Goal: Information Seeking & Learning: Find contact information

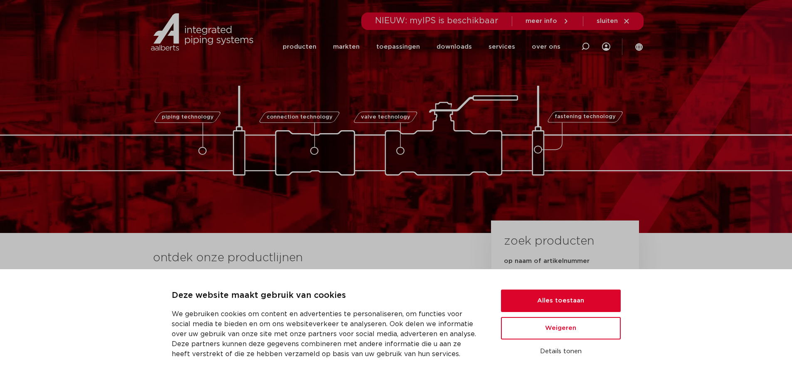
click at [630, 21] on div "NIEUW: myIPS is beschikbaar meer info sluiten" at bounding box center [503, 20] width 282 height 17
click at [588, 299] on button "Alles toestaan" at bounding box center [561, 300] width 120 height 22
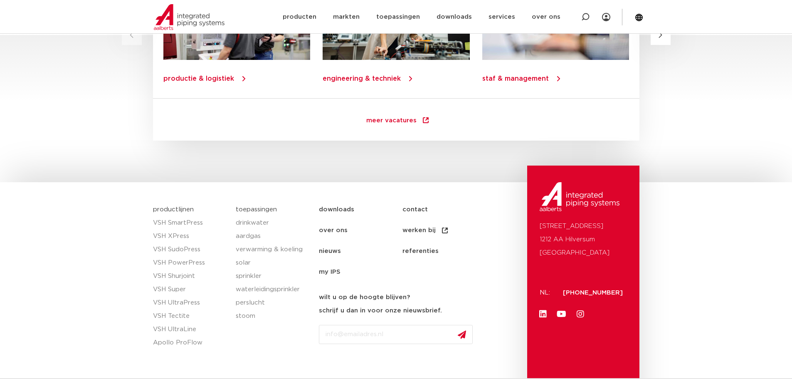
scroll to position [1164, 0]
click at [419, 208] on link "contact" at bounding box center [444, 209] width 84 height 21
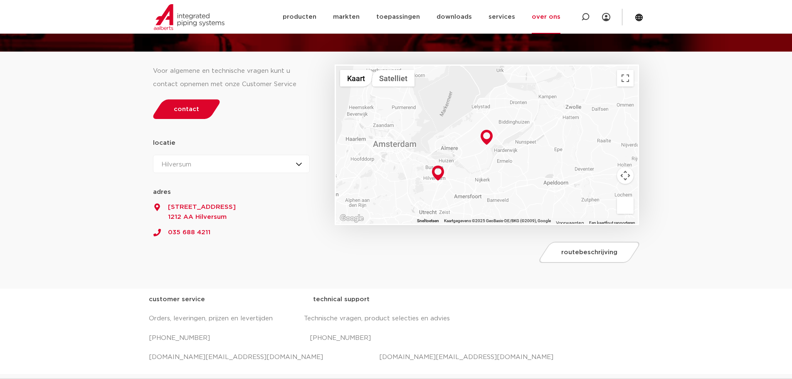
scroll to position [83, 0]
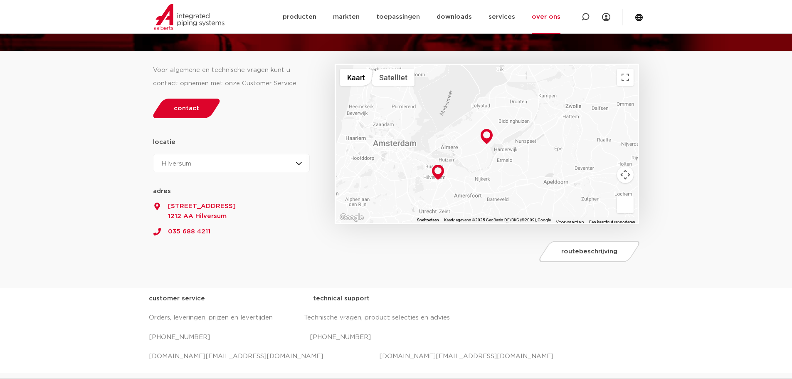
click at [93, 191] on section "Voor algemene en technische vragen kunt u contact opnemen met onze Customer Ser…" at bounding box center [396, 169] width 792 height 236
click at [90, 187] on section "Voor algemene en technische vragen kunt u contact opnemen met onze Customer Ser…" at bounding box center [396, 169] width 792 height 236
click at [93, 191] on section "Voor algemene en technische vragen kunt u contact opnemen met onze Customer Ser…" at bounding box center [396, 169] width 792 height 236
click at [95, 189] on section "Voor algemene en technische vragen kunt u contact opnemen met onze Customer Ser…" at bounding box center [396, 169] width 792 height 236
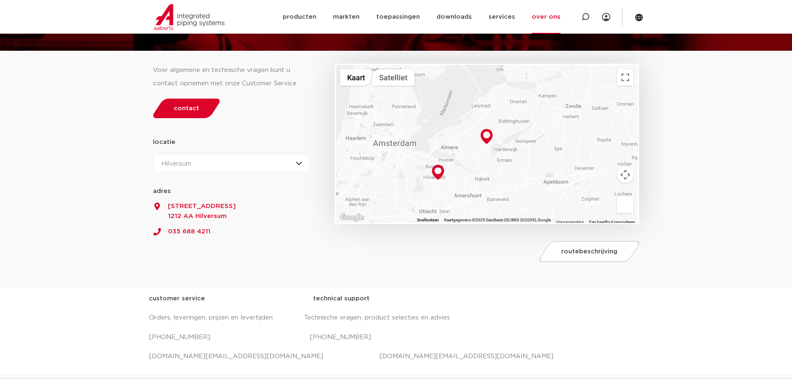
click at [92, 190] on section "Voor algemene en technische vragen kunt u contact opnemen met onze Customer Ser…" at bounding box center [396, 169] width 792 height 236
click at [89, 190] on section "Voor algemene en technische vragen kunt u contact opnemen met onze Customer Ser…" at bounding box center [396, 169] width 792 height 236
click at [84, 190] on section "Voor algemene en technische vragen kunt u contact opnemen met onze Customer Ser…" at bounding box center [396, 169] width 792 height 236
click at [87, 196] on section "Voor algemene en technische vragen kunt u contact opnemen met onze Customer Ser…" at bounding box center [396, 169] width 792 height 236
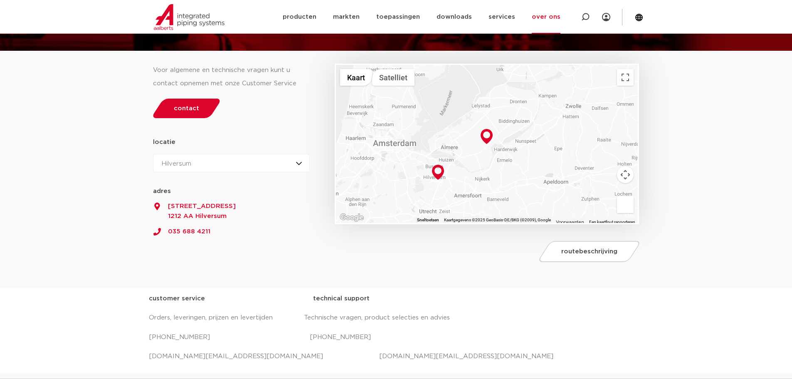
click at [86, 218] on section "Voor algemene en technische vragen kunt u contact opnemen met onze Customer Ser…" at bounding box center [396, 169] width 792 height 236
click at [83, 231] on section "Voor algemene en technische vragen kunt u contact opnemen met onze Customer Ser…" at bounding box center [396, 169] width 792 height 236
click at [87, 247] on section "Voor algemene en technische vragen kunt u contact opnemen met onze Customer Ser…" at bounding box center [396, 169] width 792 height 236
click at [86, 253] on section "Voor algemene en technische vragen kunt u contact opnemen met onze Customer Ser…" at bounding box center [396, 169] width 792 height 236
click at [82, 260] on section "Voor algemene en technische vragen kunt u contact opnemen met onze Customer Ser…" at bounding box center [396, 169] width 792 height 236
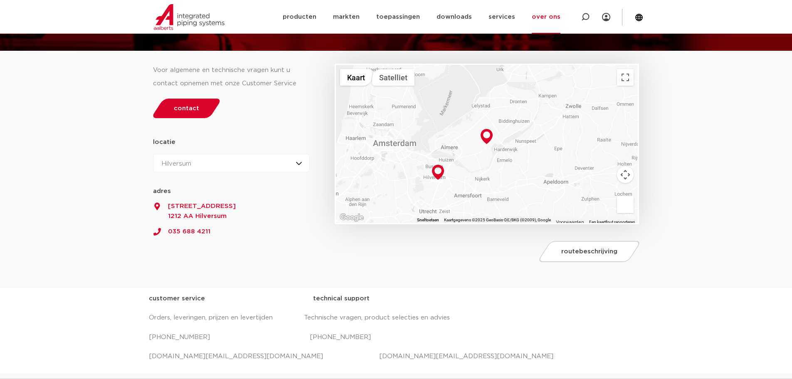
click at [79, 267] on section "Voor algemene en technische vragen kunt u contact opnemen met onze Customer Ser…" at bounding box center [396, 169] width 792 height 236
click at [74, 270] on section "Voor algemene en technische vragen kunt u contact opnemen met onze Customer Ser…" at bounding box center [396, 169] width 792 height 236
click at [73, 273] on section "Voor algemene en technische vragen kunt u contact opnemen met onze Customer Ser…" at bounding box center [396, 169] width 792 height 236
click at [71, 275] on section "Voor algemene en technische vragen kunt u contact opnemen met onze Customer Ser…" at bounding box center [396, 169] width 792 height 236
click at [70, 279] on section "Voor algemene en technische vragen kunt u contact opnemen met onze Customer Ser…" at bounding box center [396, 169] width 792 height 236
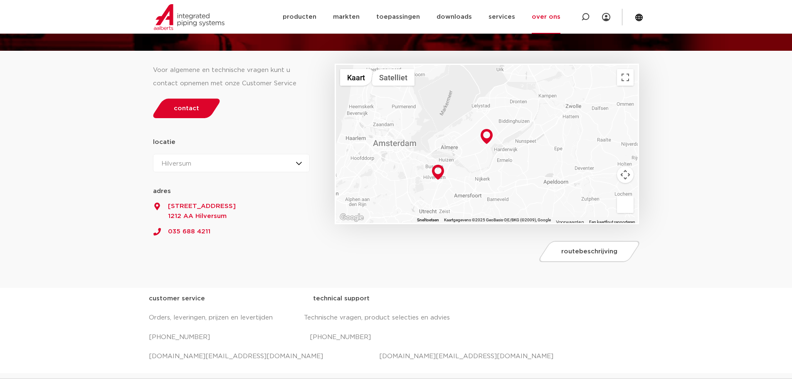
click at [68, 282] on section "Voor algemene en technische vragen kunt u contact opnemen met onze Customer Ser…" at bounding box center [396, 169] width 792 height 236
click at [61, 258] on section "Voor algemene en technische vragen kunt u contact opnemen met onze Customer Ser…" at bounding box center [396, 169] width 792 height 236
click at [59, 253] on section "Voor algemene en technische vragen kunt u contact opnemen met onze Customer Ser…" at bounding box center [396, 169] width 792 height 236
click at [55, 251] on section "Voor algemene en technische vragen kunt u contact opnemen met onze Customer Ser…" at bounding box center [396, 169] width 792 height 236
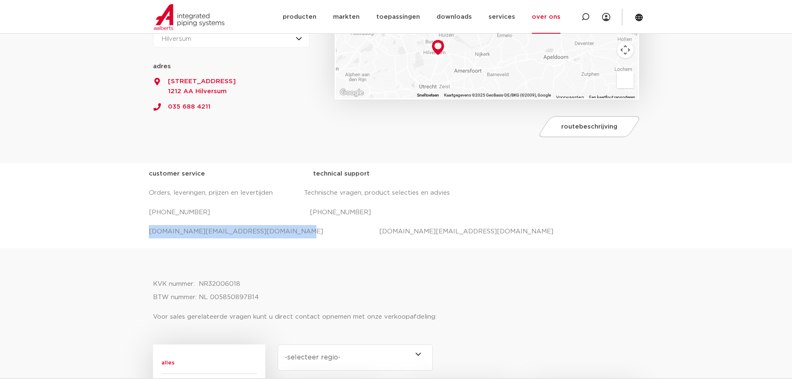
drag, startPoint x: 266, startPoint y: 232, endPoint x: 143, endPoint y: 239, distance: 123.2
click at [143, 239] on div "customer service technical support Orders, leveringen, prijzen en levertijden T…" at bounding box center [396, 205] width 792 height 85
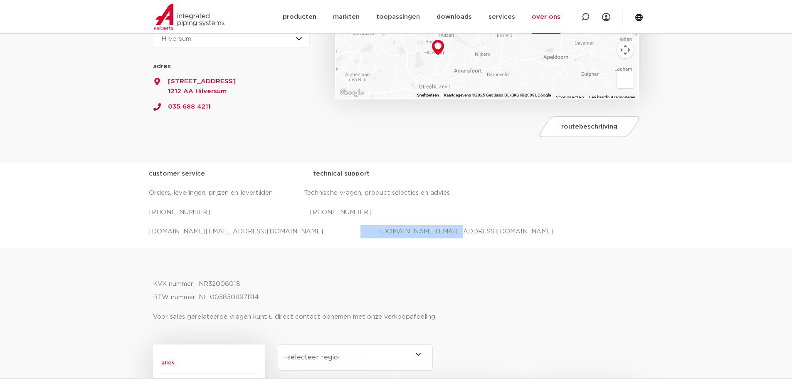
drag, startPoint x: 418, startPoint y: 232, endPoint x: 302, endPoint y: 225, distance: 116.2
click at [302, 225] on p "[DOMAIN_NAME][EMAIL_ADDRESS][DOMAIN_NAME] [DOMAIN_NAME][EMAIL_ADDRESS][DOMAIN_N…" at bounding box center [396, 231] width 495 height 13
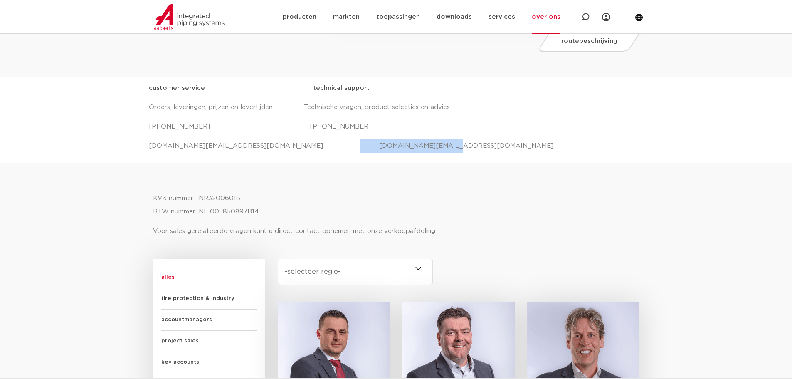
scroll to position [291, 0]
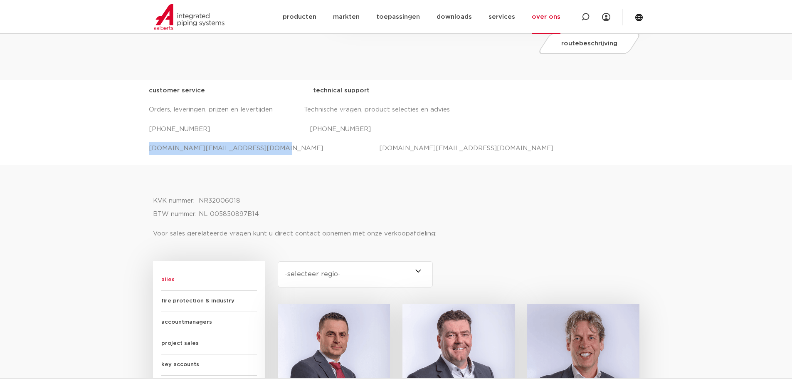
drag, startPoint x: 256, startPoint y: 148, endPoint x: 149, endPoint y: 155, distance: 107.4
click at [149, 155] on div "customer service technical support Orders, leveringen, prijzen en levertijden T…" at bounding box center [396, 122] width 495 height 77
copy p "[DOMAIN_NAME][EMAIL_ADDRESS][DOMAIN_NAME]"
